Goal: Book appointment/travel/reservation

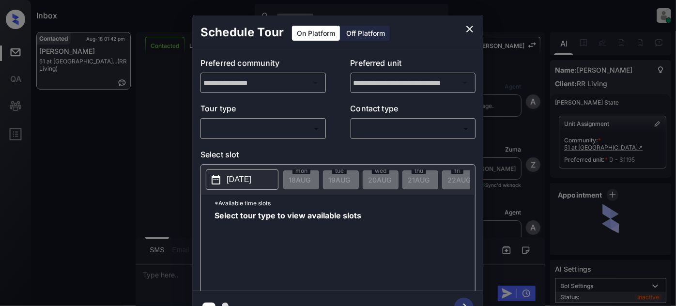
scroll to position [1020, 0]
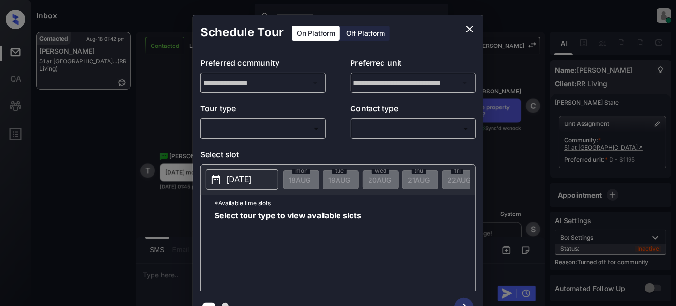
click at [265, 127] on body "Inbox Juan Carlos Manantan Online Set yourself offline Set yourself on break Pr…" at bounding box center [338, 153] width 676 height 306
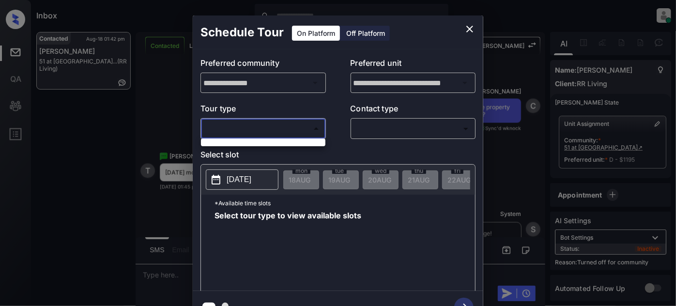
click at [292, 127] on div at bounding box center [338, 153] width 676 height 306
click at [463, 30] on button "close" at bounding box center [469, 28] width 19 height 19
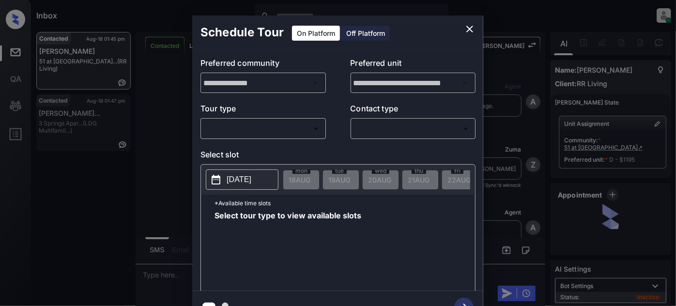
scroll to position [1020, 0]
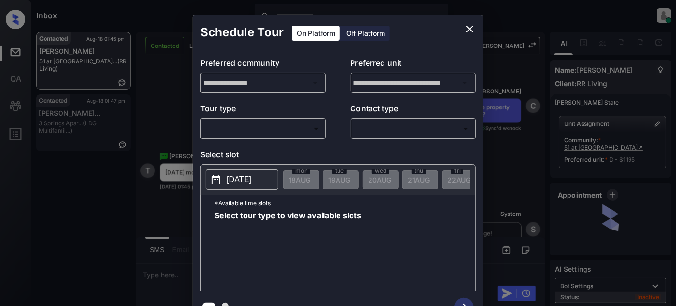
click at [307, 125] on body "Inbox Juan Carlos Manantan Online Set yourself offline Set yourself on break Pr…" at bounding box center [338, 153] width 676 height 306
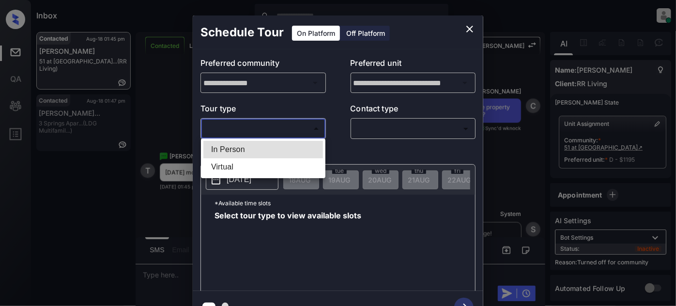
click at [251, 151] on li "In Person" at bounding box center [263, 149] width 120 height 17
type input "********"
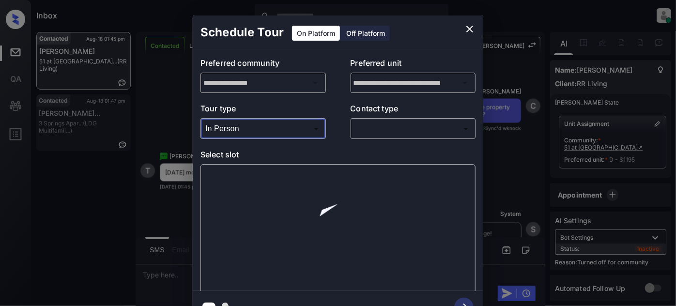
click at [387, 124] on body "Inbox Juan Carlos Manantan Online Set yourself offline Set yourself on break Pr…" at bounding box center [338, 153] width 676 height 306
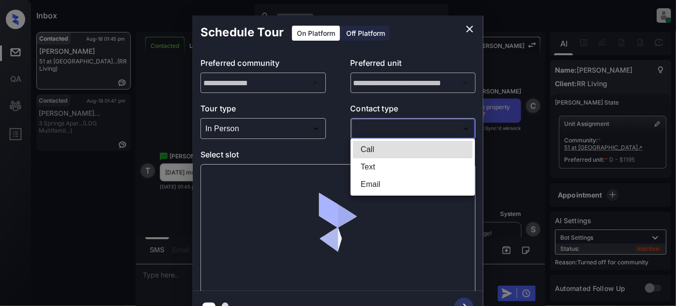
click at [378, 168] on li "Text" at bounding box center [413, 166] width 120 height 17
type input "****"
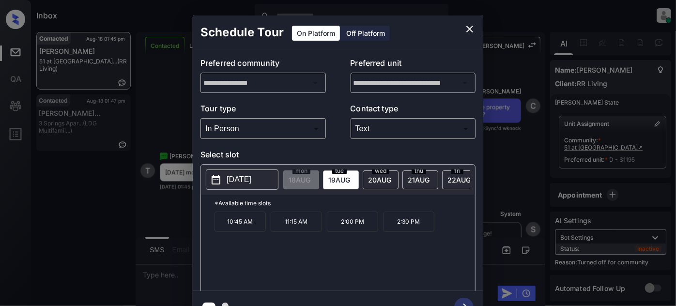
click at [310, 178] on span "[DATE]" at bounding box center [299, 180] width 22 height 8
drag, startPoint x: 266, startPoint y: 229, endPoint x: 224, endPoint y: 230, distance: 42.1
click at [224, 230] on div "10:45 AM 11:15 AM 2:00 PM 2:30 PM" at bounding box center [344, 250] width 260 height 77
copy p "10:45 AM"
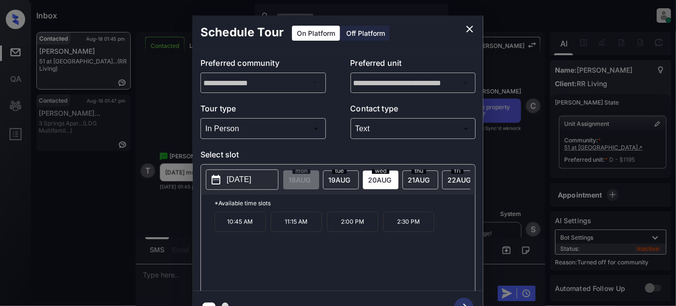
click at [174, 214] on div "**********" at bounding box center [338, 169] width 676 height 339
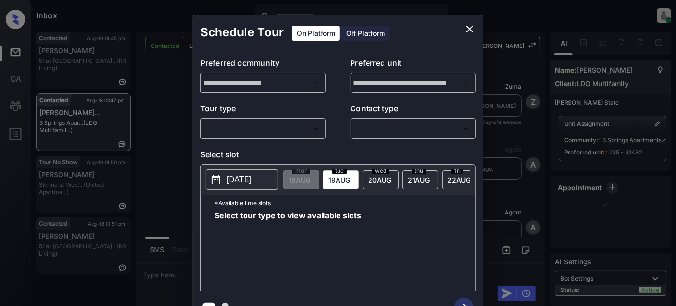
scroll to position [2212, 0]
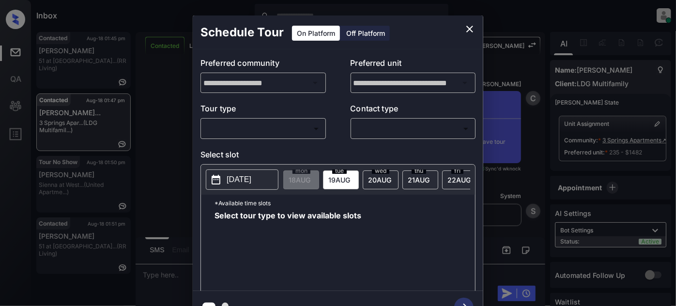
click at [266, 127] on body "Inbox Juan Carlos Manantan Online Set yourself offline Set yourself on break Pr…" at bounding box center [338, 153] width 676 height 306
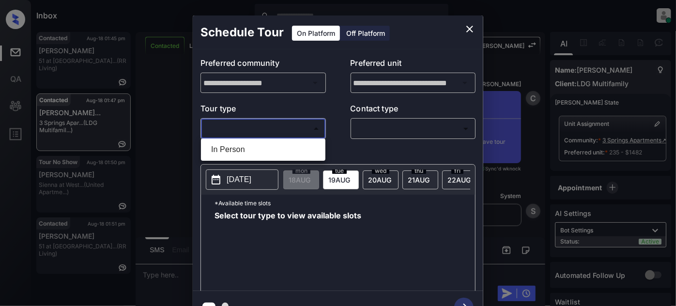
click at [247, 147] on li "In Person" at bounding box center [263, 149] width 120 height 17
type input "********"
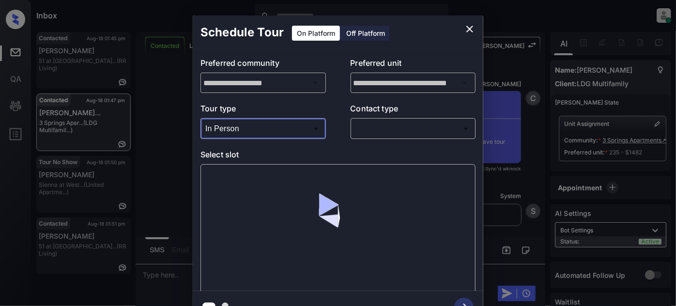
click at [379, 121] on body "Inbox Juan Carlos Manantan Online Set yourself offline Set yourself on break Pr…" at bounding box center [338, 153] width 676 height 306
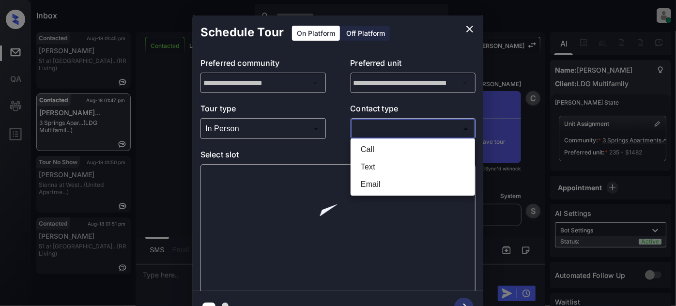
click at [379, 167] on li "Text" at bounding box center [413, 166] width 120 height 17
type input "****"
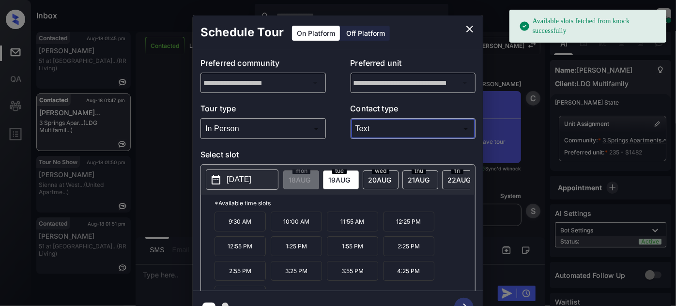
click at [472, 24] on icon "close" at bounding box center [470, 29] width 12 height 12
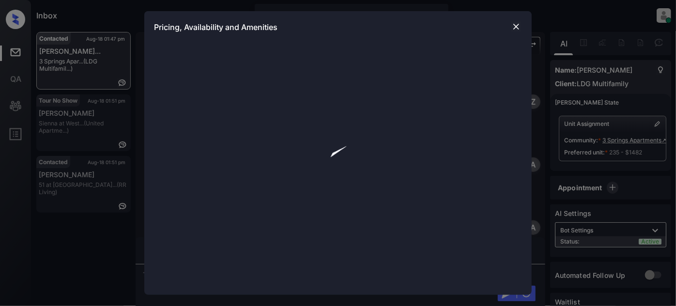
scroll to position [2212, 0]
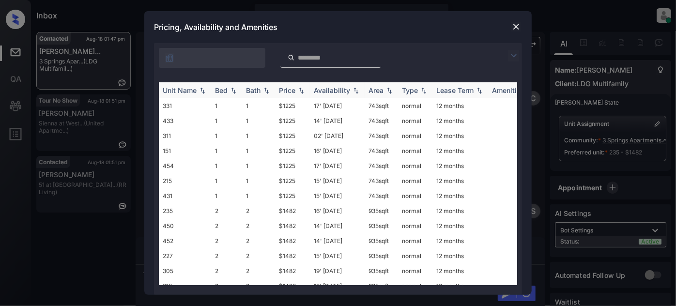
click at [299, 91] on img at bounding box center [301, 90] width 10 height 7
click at [514, 22] on img at bounding box center [516, 27] width 10 height 10
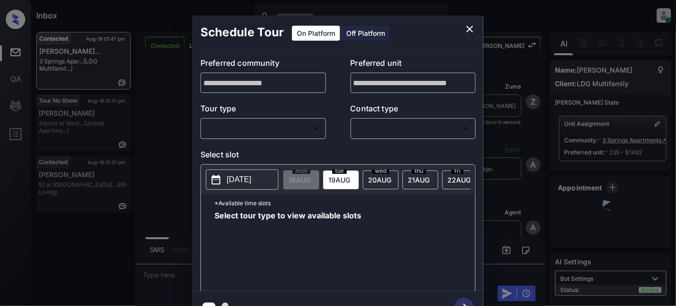
scroll to position [2124, 0]
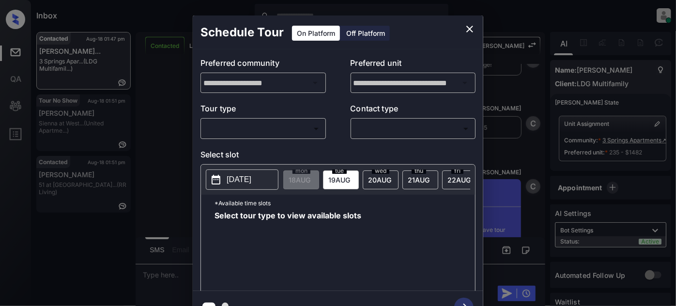
click at [270, 117] on p "Tour type" at bounding box center [262, 110] width 125 height 15
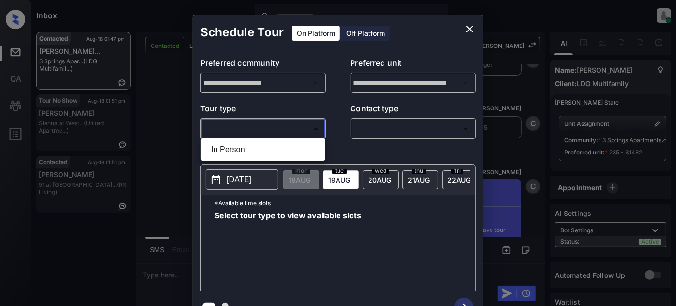
click at [268, 126] on body "Inbox [PERSON_NAME] Online Set yourself offline Set yourself on break Profile S…" at bounding box center [338, 153] width 676 height 306
click at [240, 143] on li "In Person" at bounding box center [263, 149] width 120 height 17
type input "********"
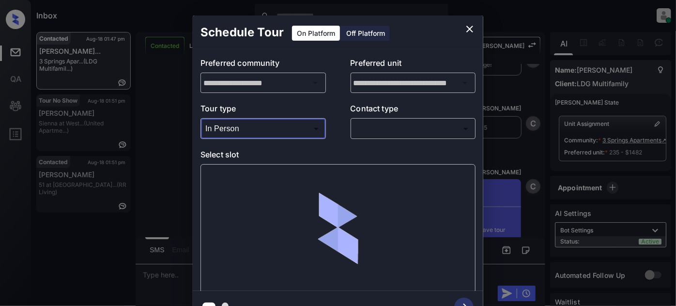
click at [394, 130] on body "Inbox Juan Carlos Manantan Online Set yourself offline Set yourself on break Pr…" at bounding box center [338, 153] width 676 height 306
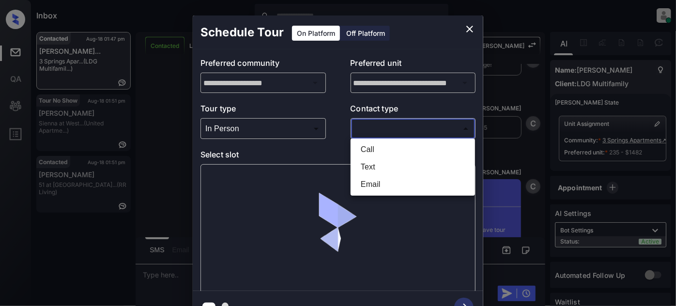
click at [473, 25] on div at bounding box center [338, 153] width 676 height 306
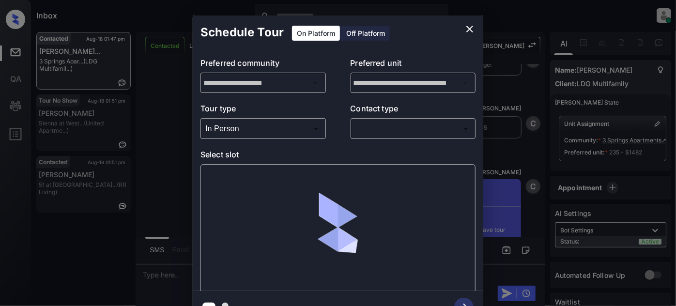
click at [469, 30] on icon "close" at bounding box center [469, 29] width 7 height 7
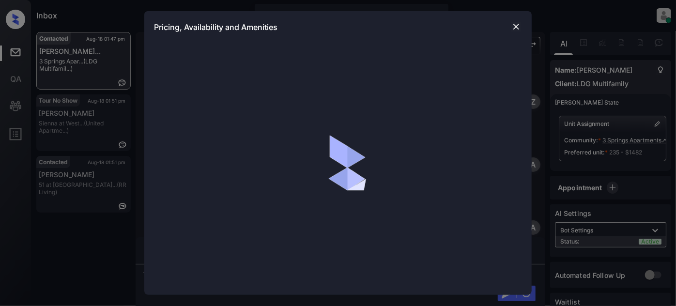
scroll to position [2124, 0]
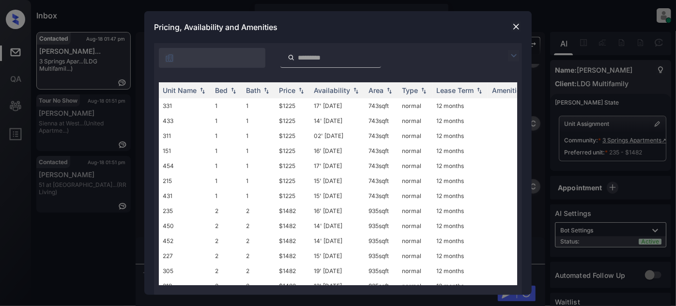
click at [516, 58] on img at bounding box center [514, 56] width 12 height 12
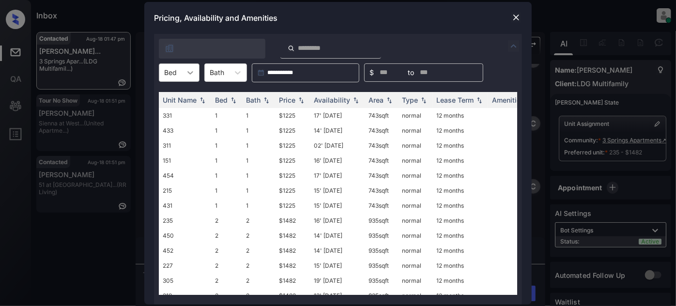
click at [184, 75] on div at bounding box center [190, 72] width 17 height 17
click at [170, 112] on div "2" at bounding box center [179, 113] width 41 height 17
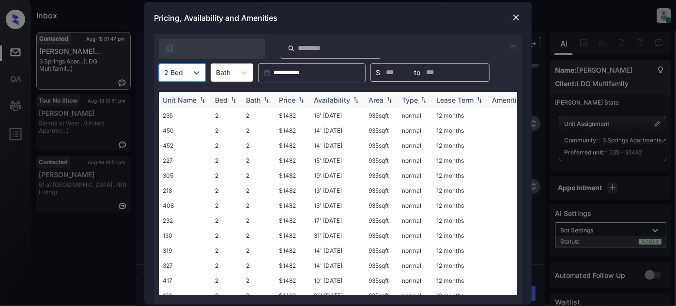
click at [284, 101] on div "Price" at bounding box center [287, 100] width 16 height 8
click at [330, 120] on td "16' Apr 25" at bounding box center [337, 115] width 55 height 15
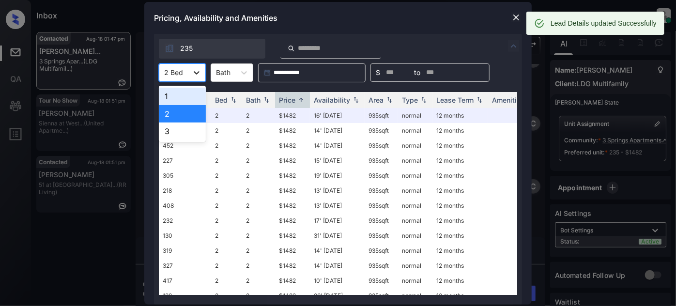
click at [193, 77] on icon at bounding box center [197, 73] width 10 height 10
click at [187, 123] on div "3" at bounding box center [182, 130] width 47 height 17
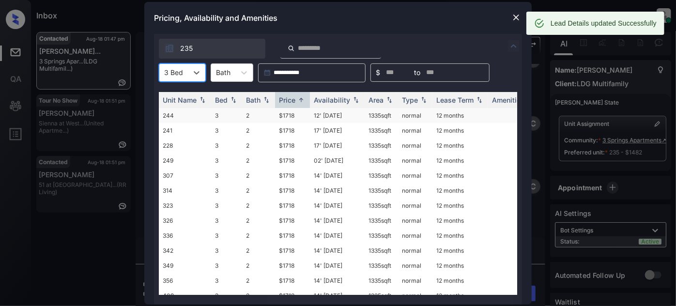
click at [298, 112] on td "$1718" at bounding box center [292, 115] width 35 height 15
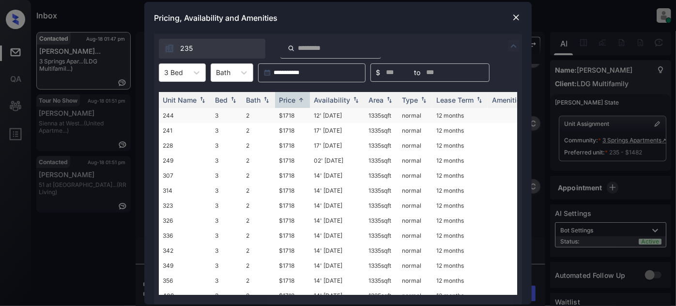
click at [298, 112] on td "$1718" at bounding box center [292, 115] width 35 height 15
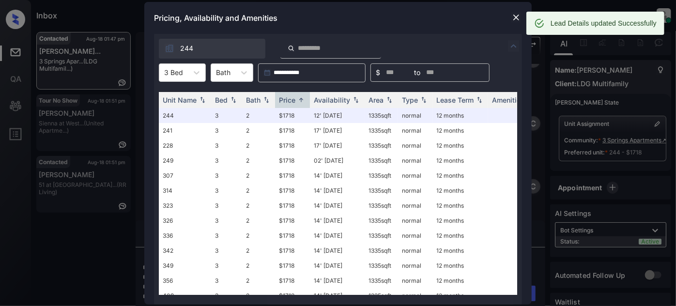
click at [510, 17] on div "Pricing, Availability and Amenities" at bounding box center [337, 18] width 387 height 32
click at [513, 15] on img at bounding box center [516, 18] width 10 height 10
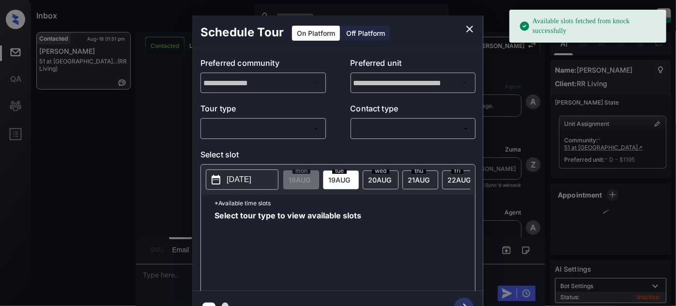
scroll to position [1260, 0]
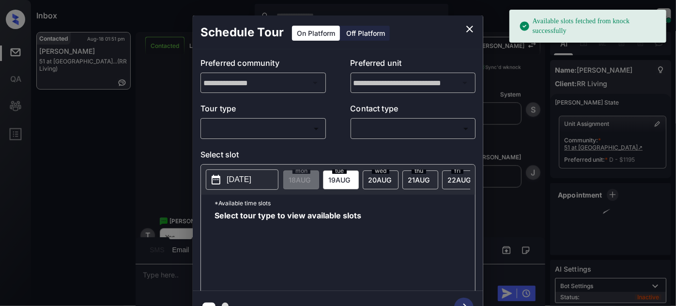
click at [281, 124] on body "Available slots fetched from knock successfully Inbox [PERSON_NAME] Online Set …" at bounding box center [338, 153] width 676 height 306
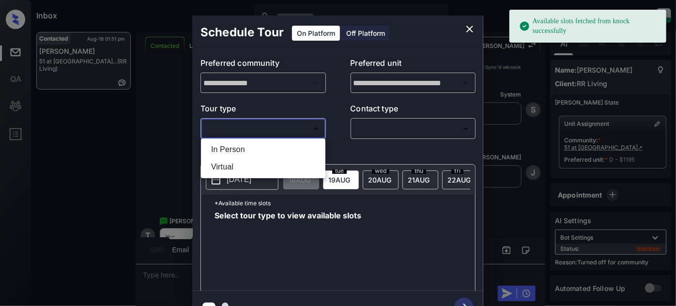
click at [252, 147] on li "In Person" at bounding box center [263, 149] width 120 height 17
type input "********"
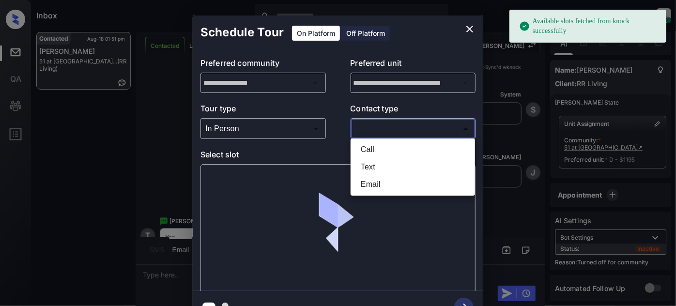
click at [393, 127] on body "Available slots fetched from knock successfully Inbox [PERSON_NAME] Online Set …" at bounding box center [338, 153] width 676 height 306
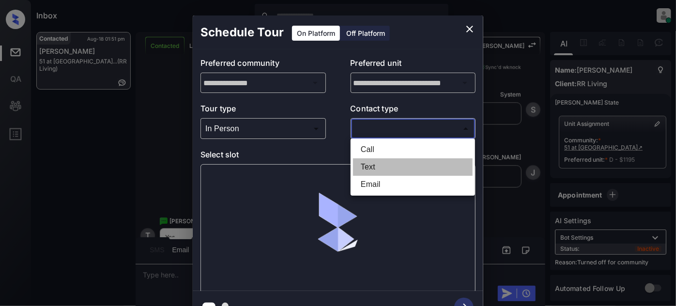
click at [379, 166] on li "Text" at bounding box center [413, 166] width 120 height 17
type input "****"
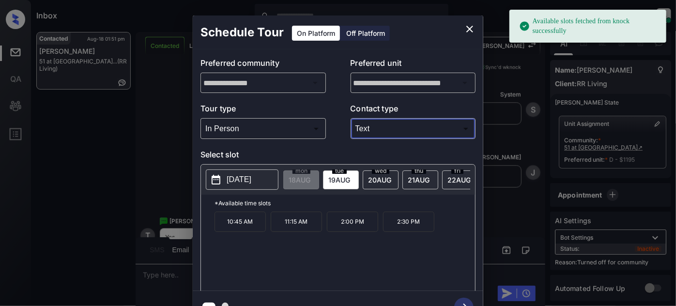
click at [310, 176] on span "[DATE]" at bounding box center [299, 180] width 22 height 8
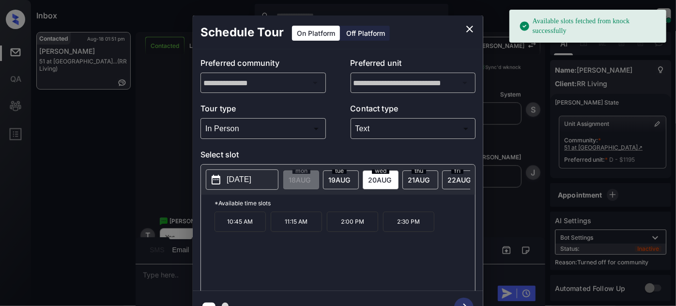
click at [249, 225] on p "10:45 AM" at bounding box center [239, 222] width 51 height 20
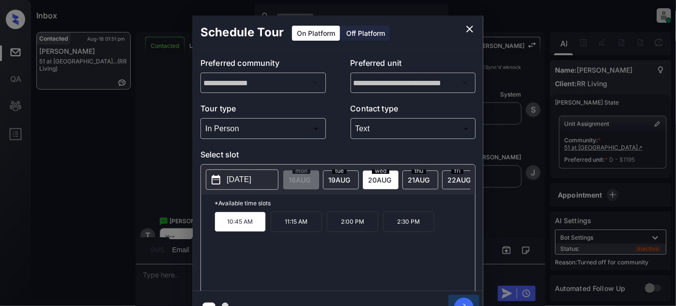
click at [463, 298] on icon "button" at bounding box center [463, 307] width 19 height 19
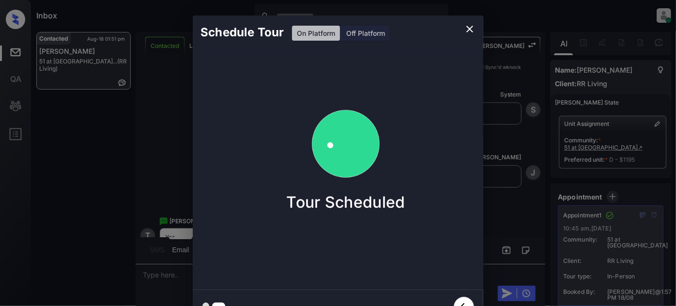
click at [471, 28] on icon "close" at bounding box center [469, 29] width 7 height 7
